Goal: Task Accomplishment & Management: Use online tool/utility

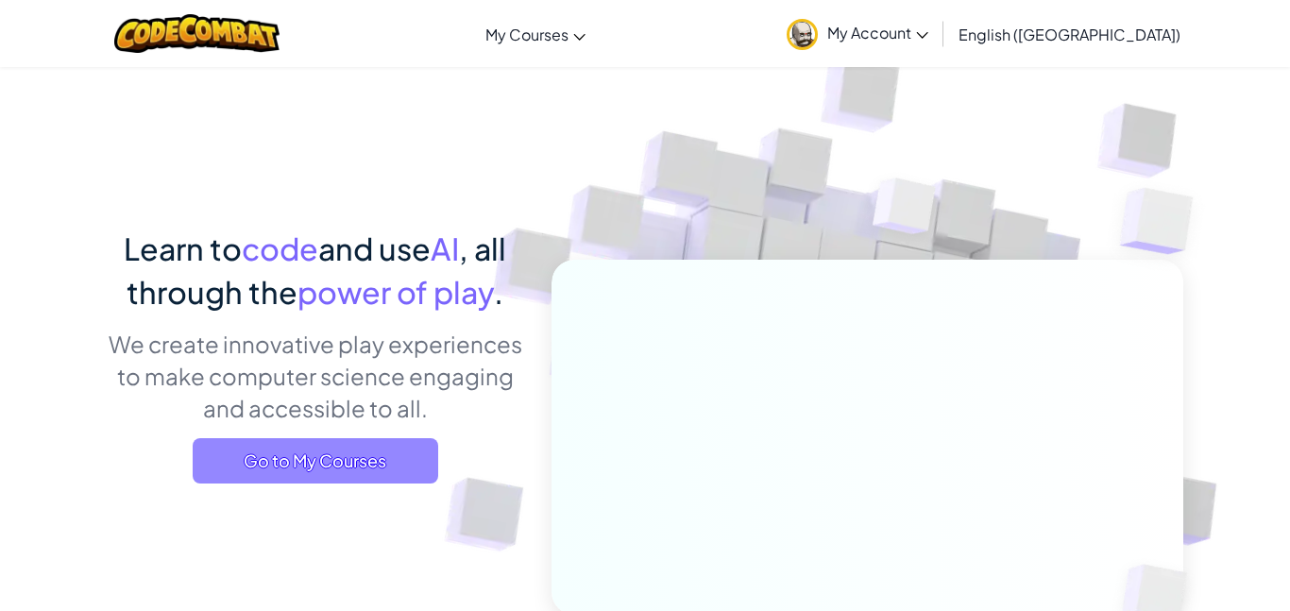
click at [404, 477] on span "Go to My Courses" at bounding box center [315, 460] width 245 height 45
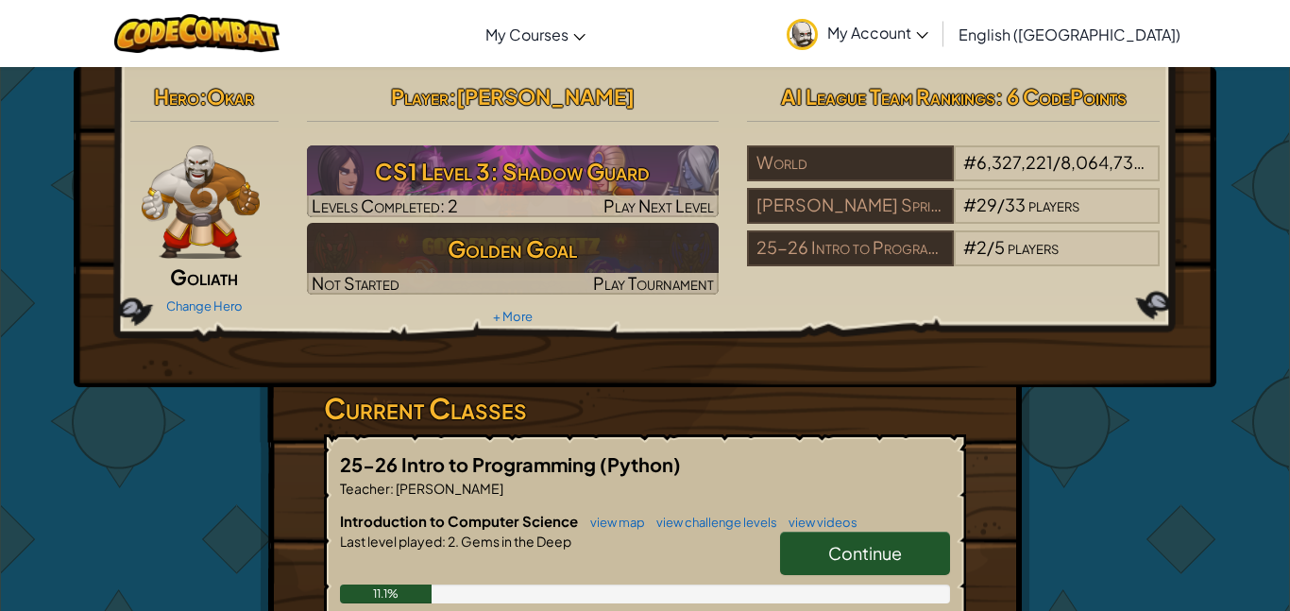
click at [819, 546] on link "Continue" at bounding box center [865, 553] width 170 height 43
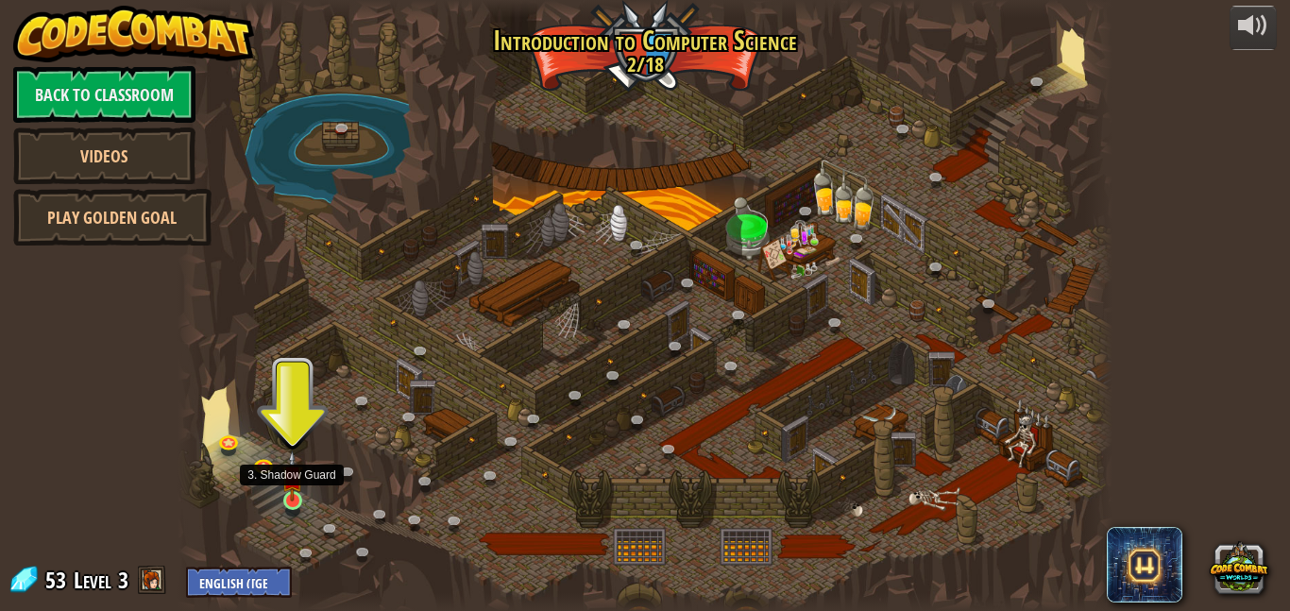
click at [298, 498] on img at bounding box center [292, 475] width 22 height 51
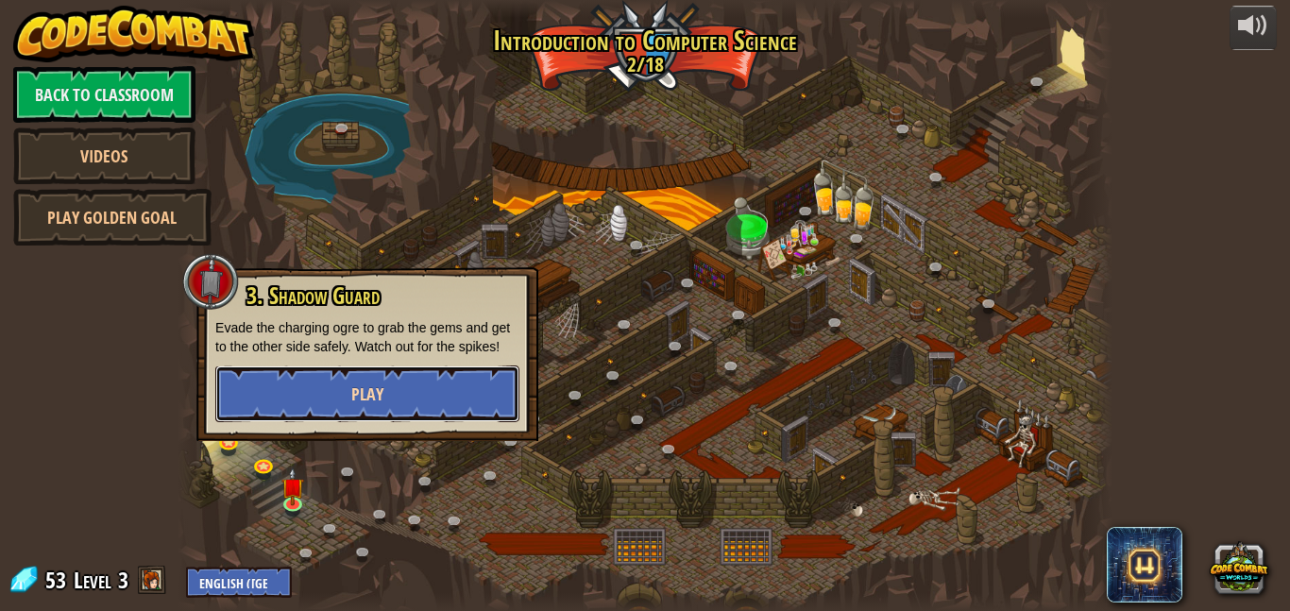
click at [381, 389] on span "Play" at bounding box center [367, 394] width 32 height 24
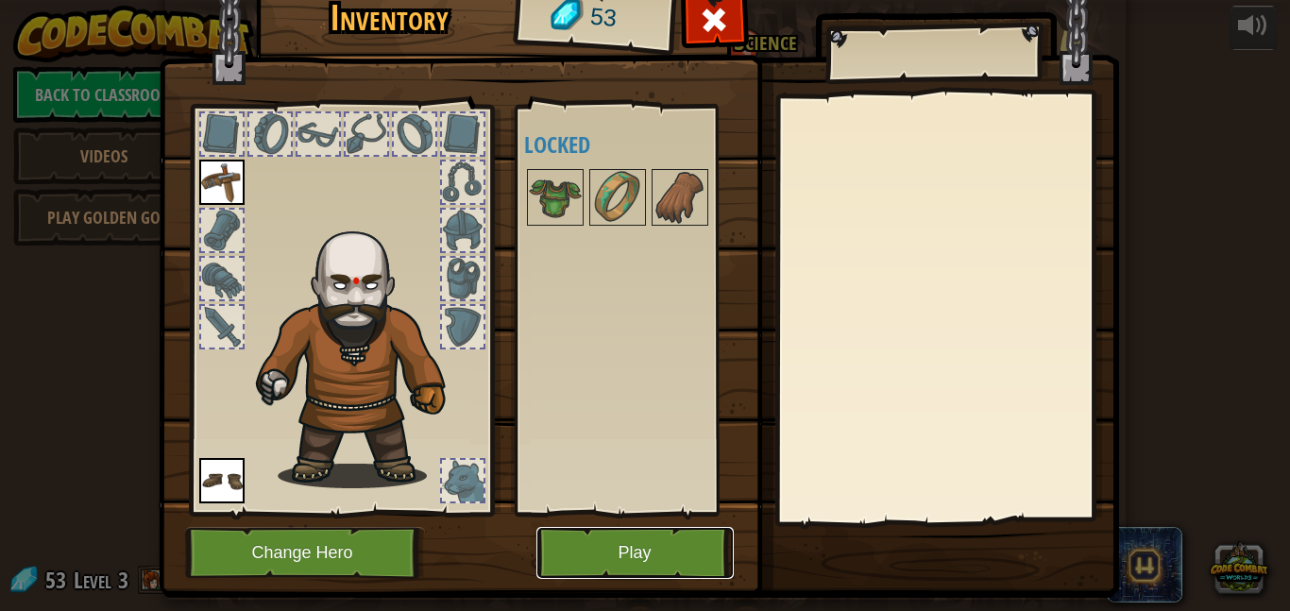
click at [628, 546] on button "Play" at bounding box center [634, 553] width 197 height 52
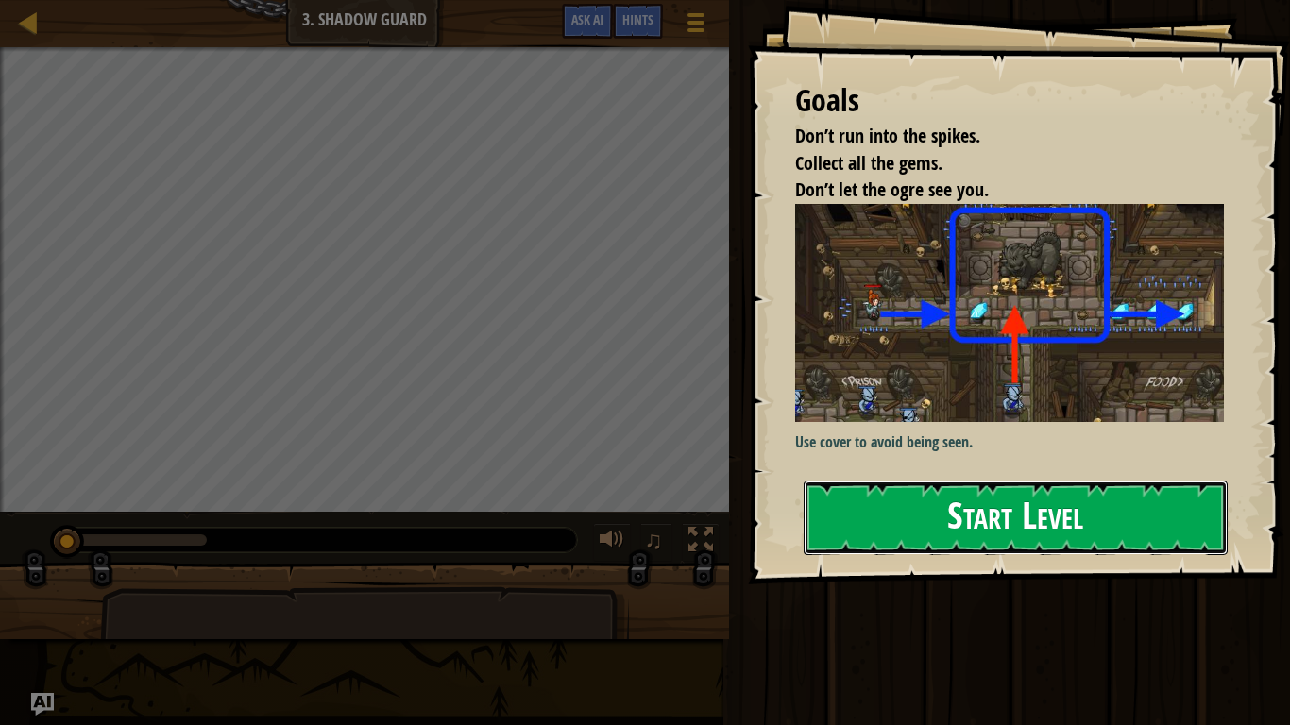
click at [895, 499] on button "Start Level" at bounding box center [1015, 518] width 424 height 75
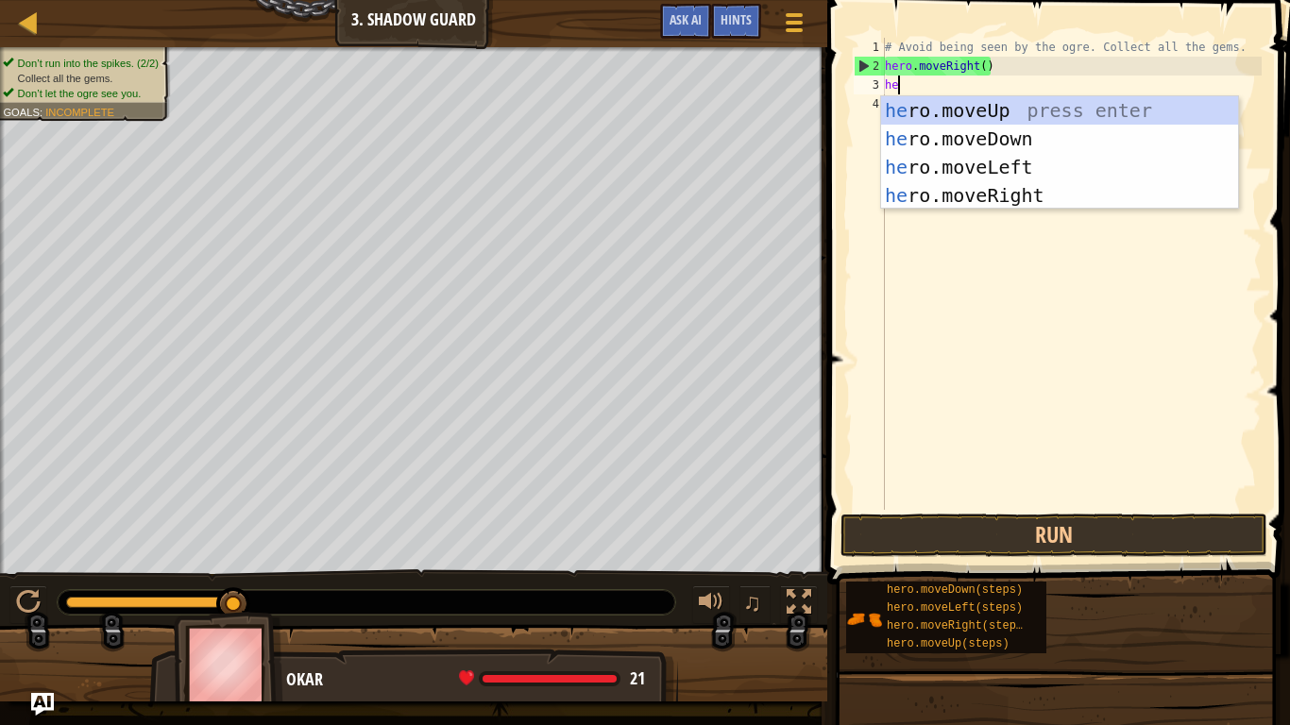
scroll to position [8, 2]
type textarea "hero"
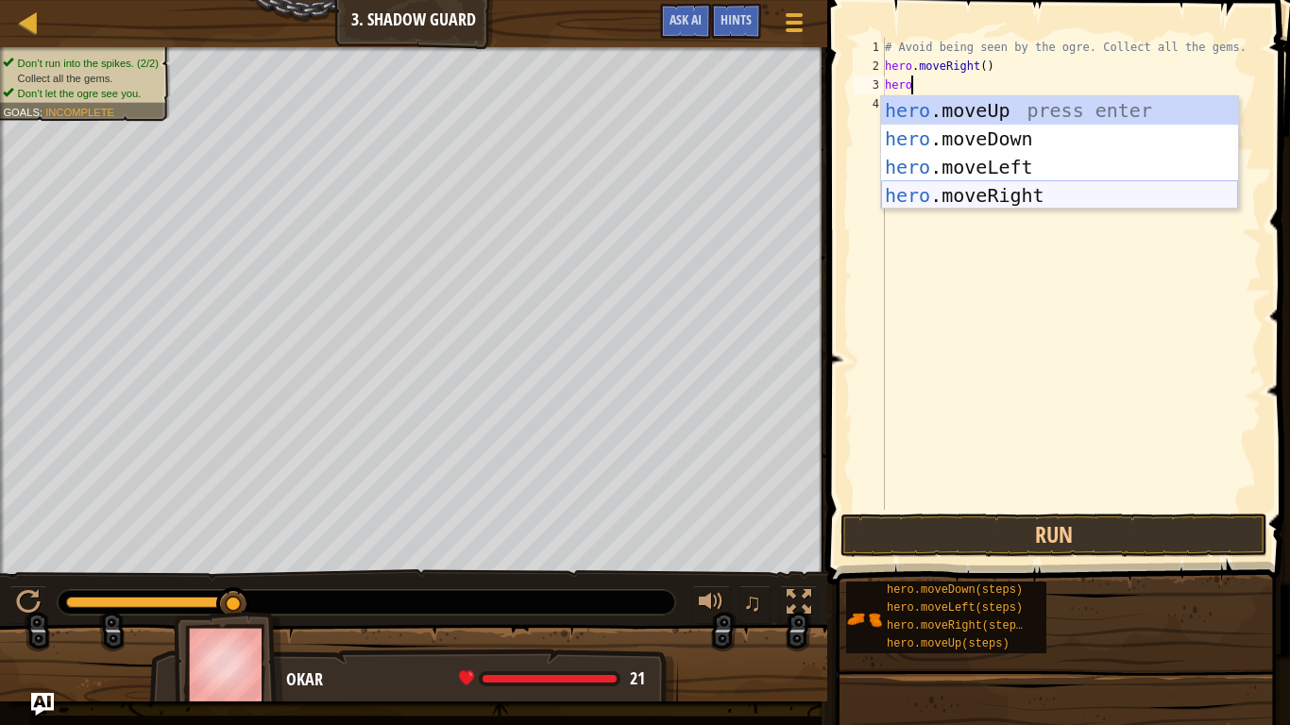
click at [985, 198] on div "hero .moveUp press enter hero .moveDown press enter hero .moveLeft press enter …" at bounding box center [1059, 181] width 357 height 170
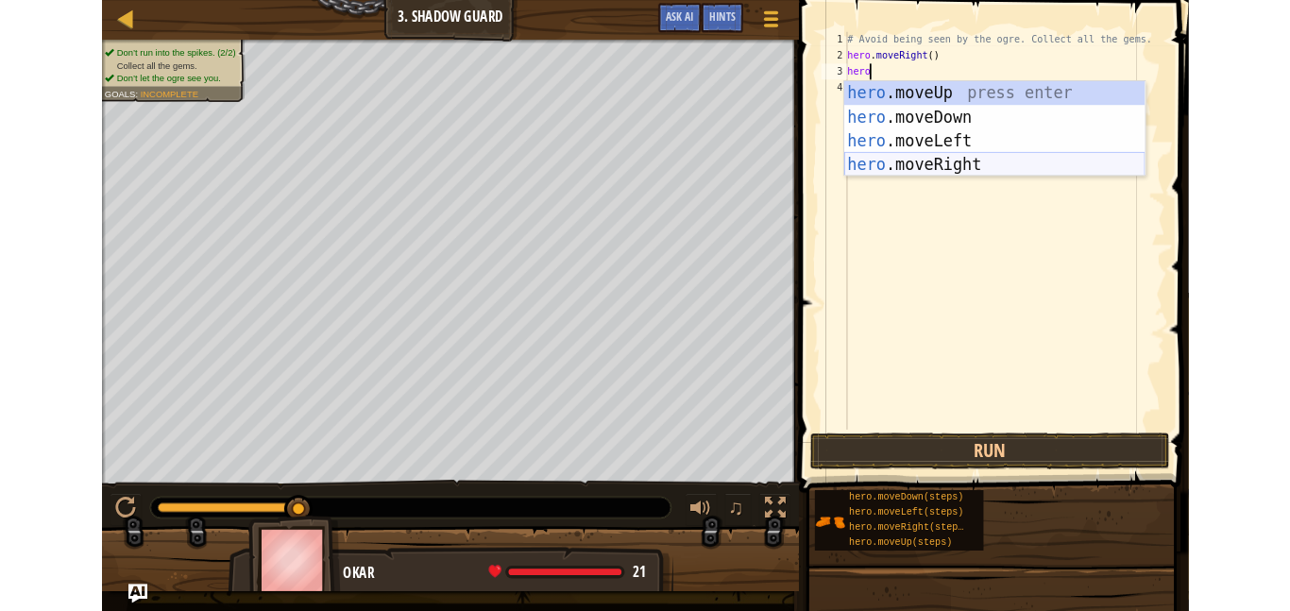
scroll to position [8, 0]
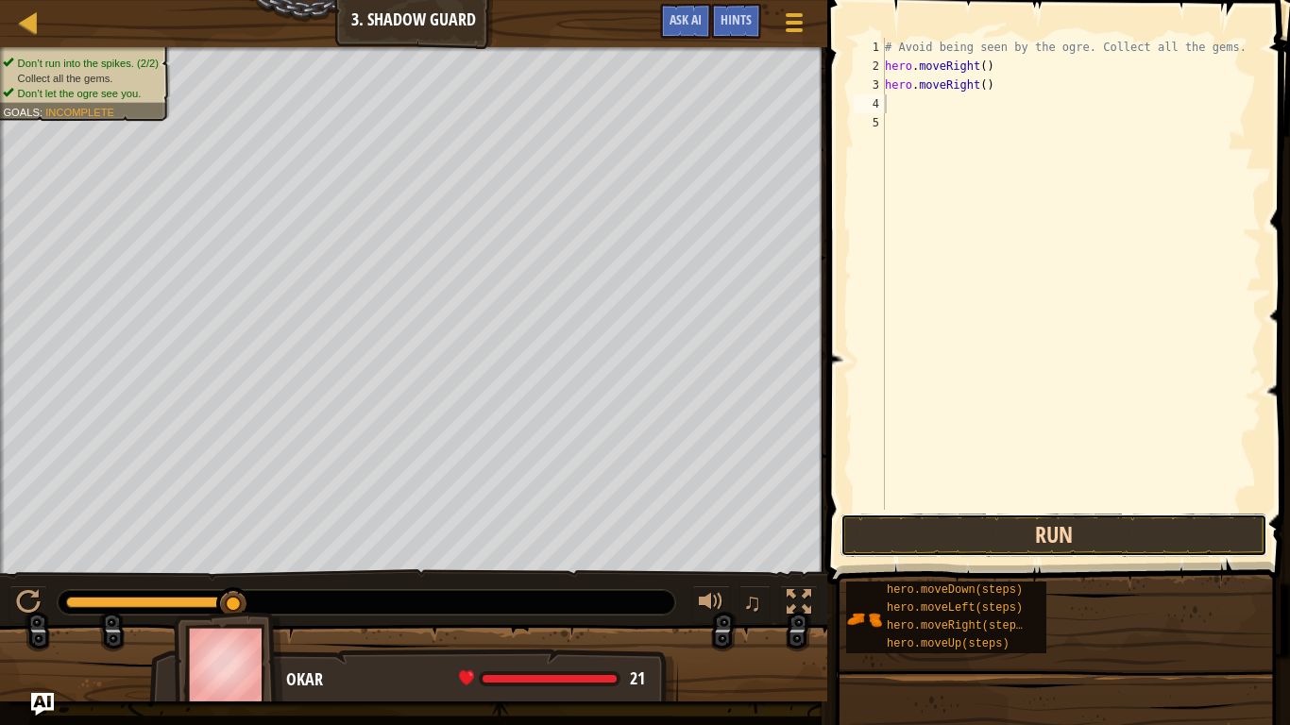
click at [946, 540] on button "Run" at bounding box center [1053, 535] width 427 height 43
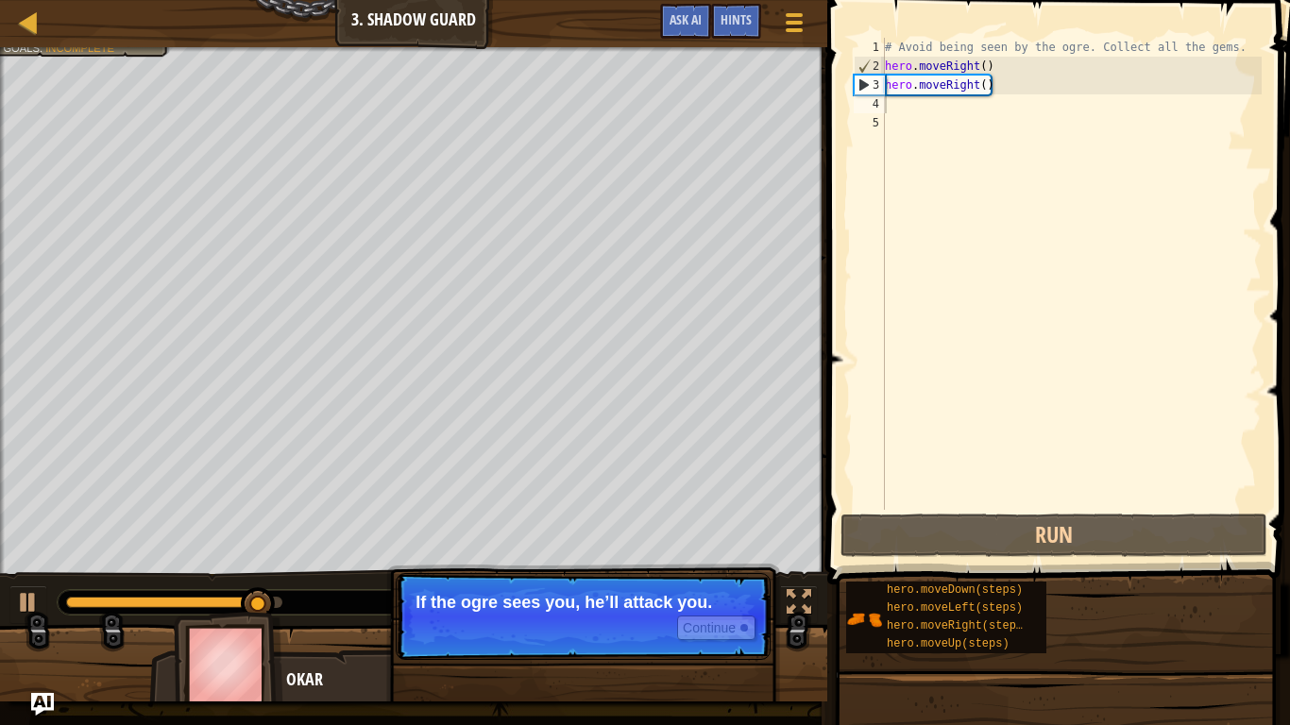
click at [697, 597] on p "If the ogre sees you, he’ll attack you." at bounding box center [582, 602] width 335 height 19
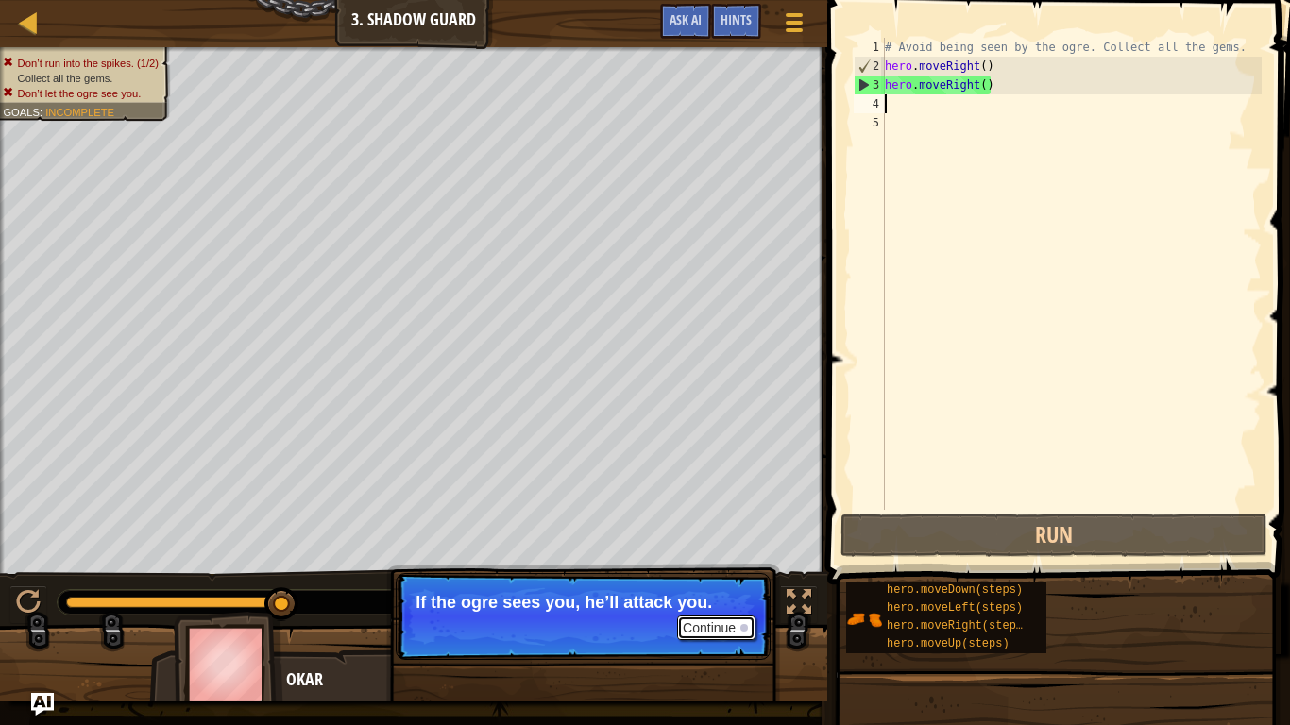
click at [696, 610] on button "Continue" at bounding box center [716, 628] width 78 height 25
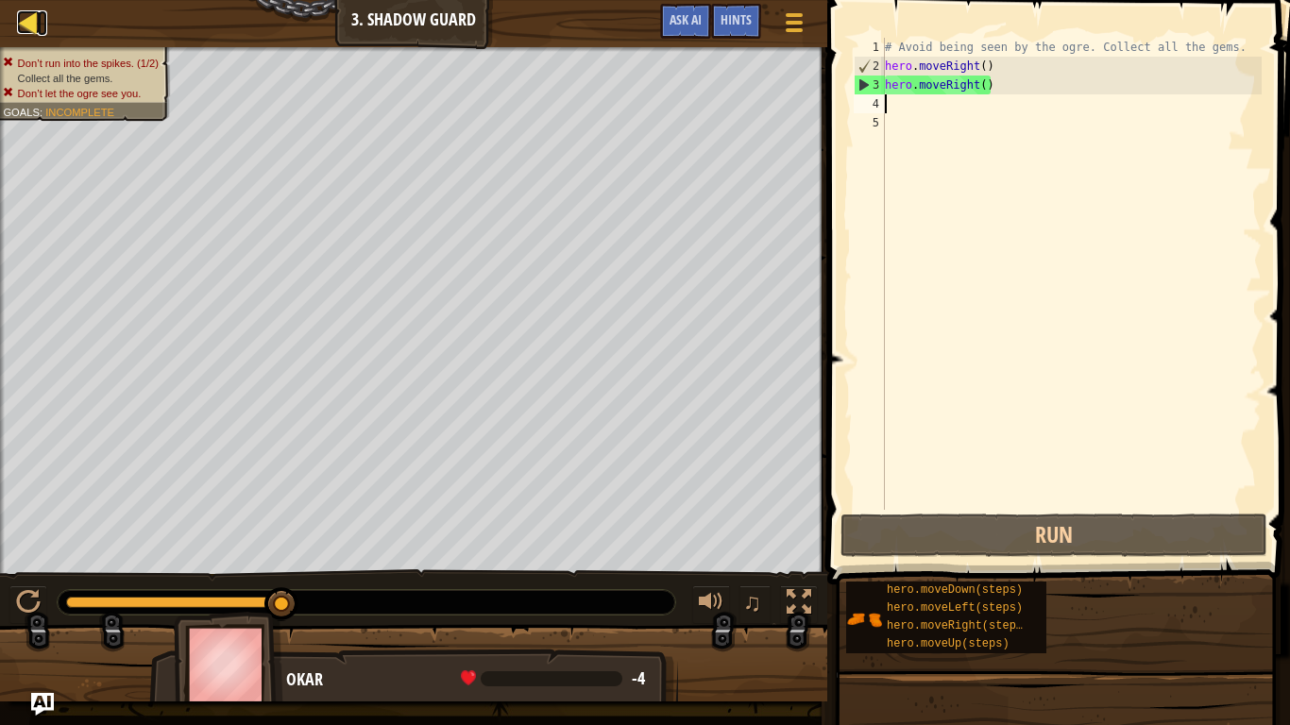
click at [38, 18] on div at bounding box center [29, 22] width 24 height 24
